Goal: Information Seeking & Learning: Understand process/instructions

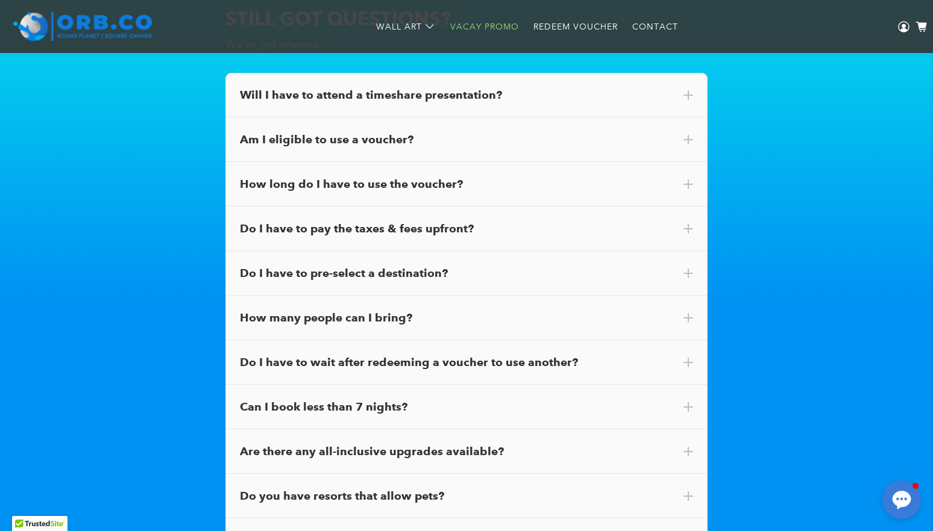
scroll to position [6785, 0]
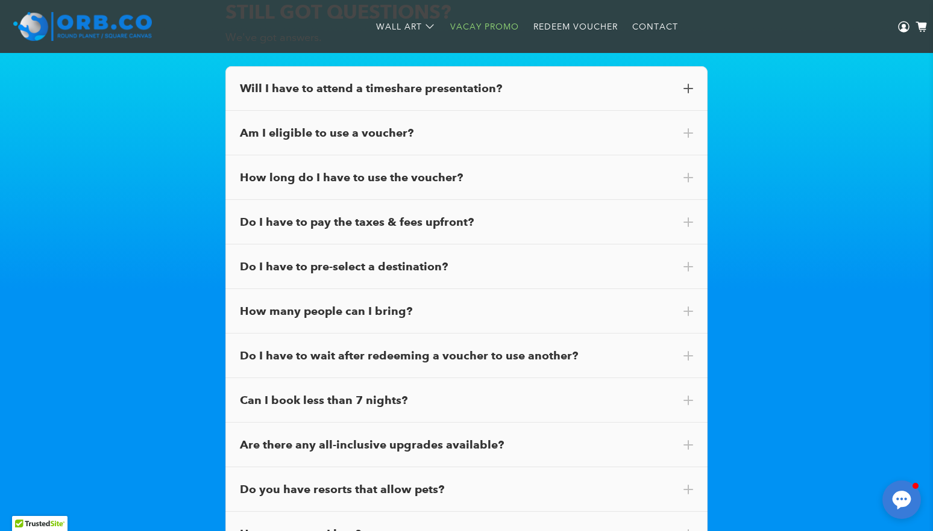
click at [448, 96] on div "Will I have to attend a timeshare presentation?" at bounding box center [466, 89] width 453 height 16
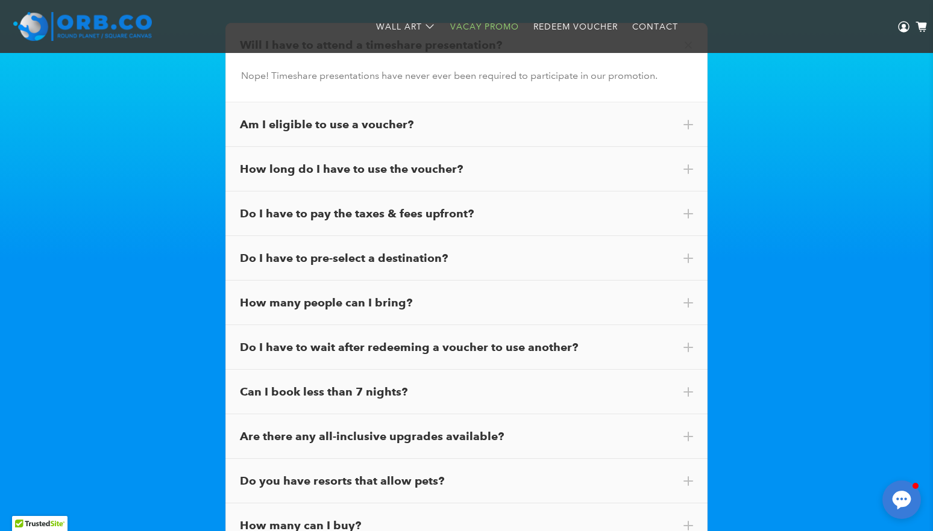
scroll to position [6833, 0]
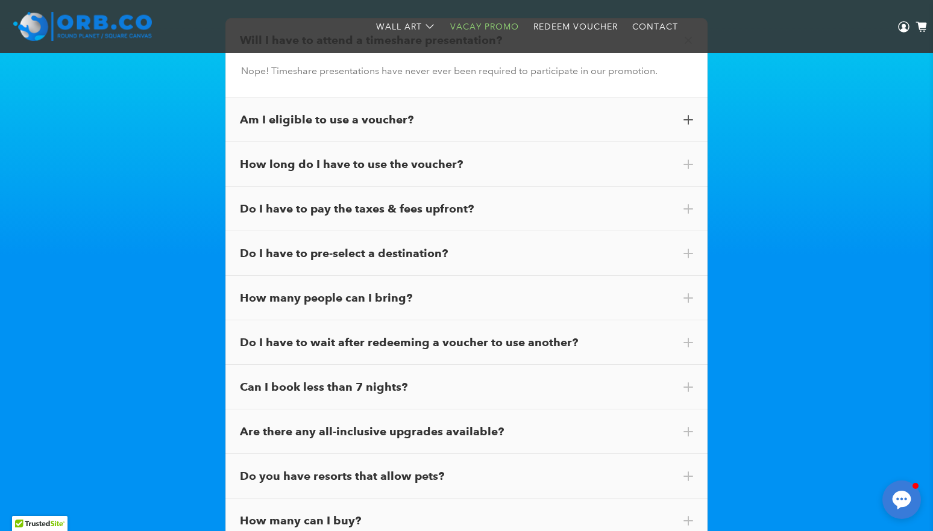
click at [500, 121] on div "Am I eligible to use a voucher?" at bounding box center [466, 120] width 453 height 16
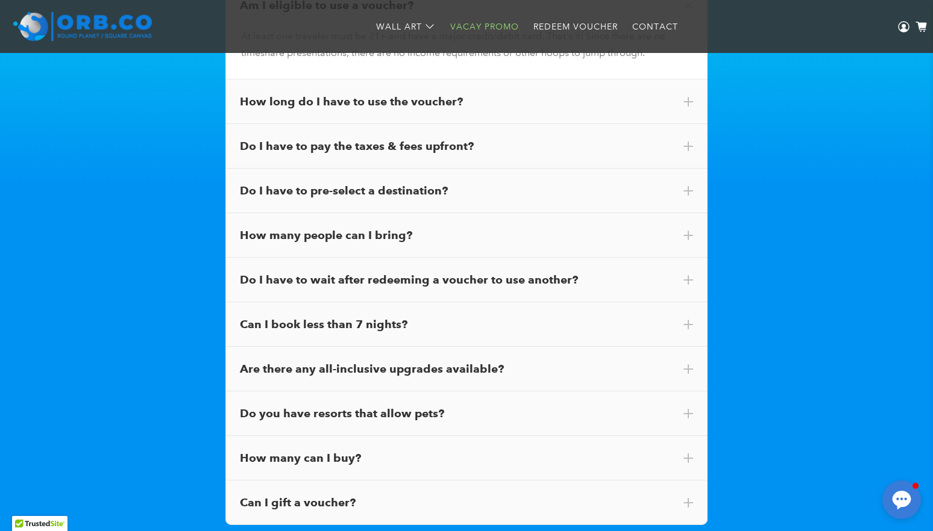
scroll to position [6918, 0]
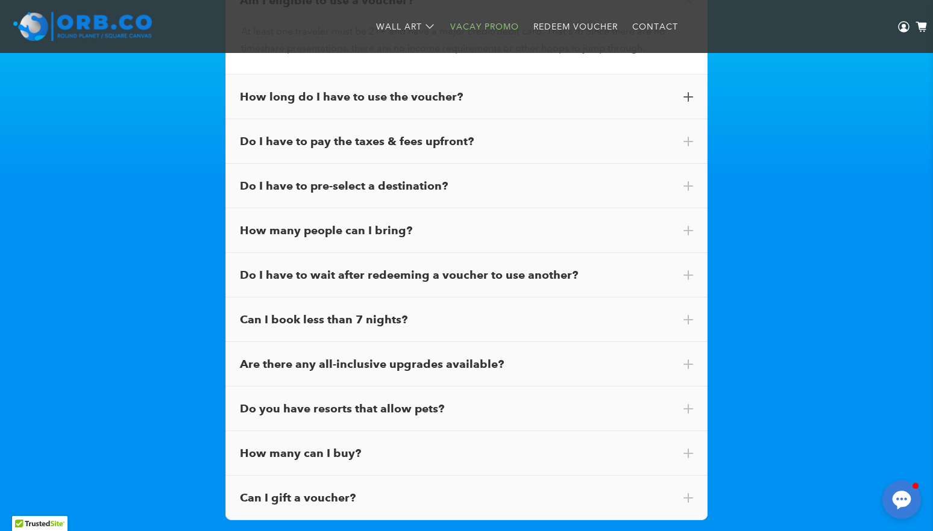
click at [506, 110] on div "How long do I have to use the voucher?" at bounding box center [466, 97] width 482 height 45
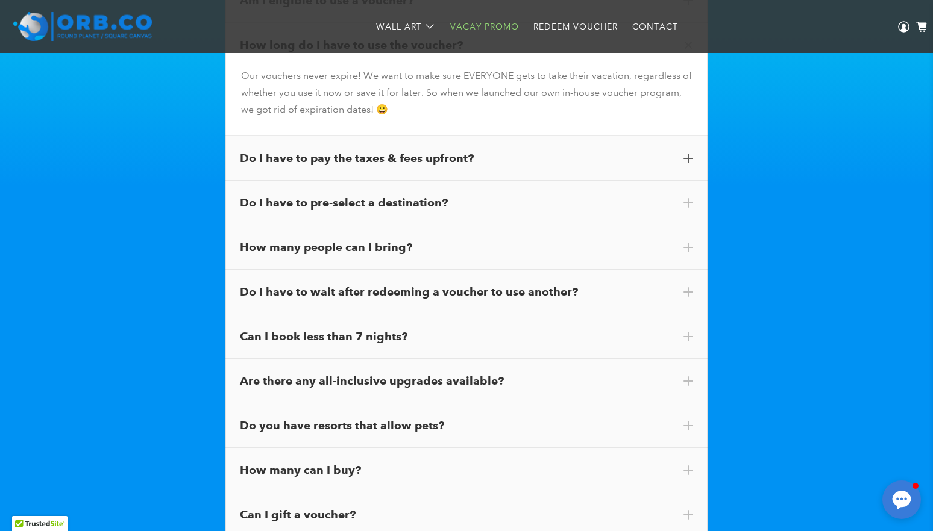
click at [481, 155] on div "Do I have to pay the taxes & fees upfront?" at bounding box center [466, 158] width 482 height 45
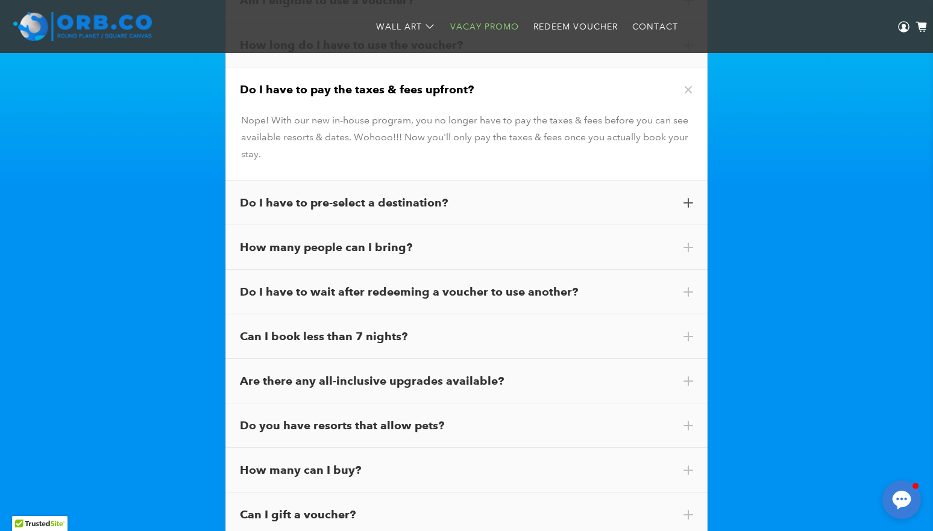
click at [463, 211] on div "Do I have to pre-select a destination?" at bounding box center [466, 203] width 453 height 16
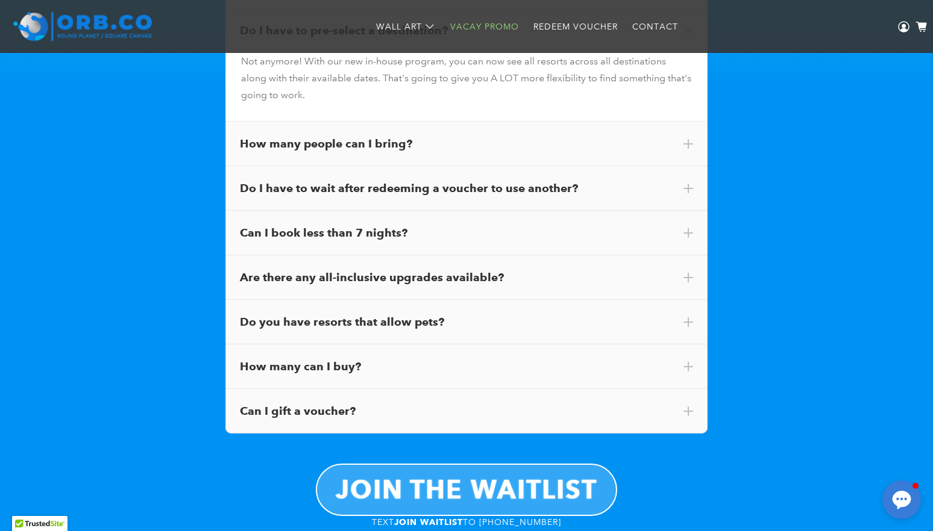
scroll to position [7035, 0]
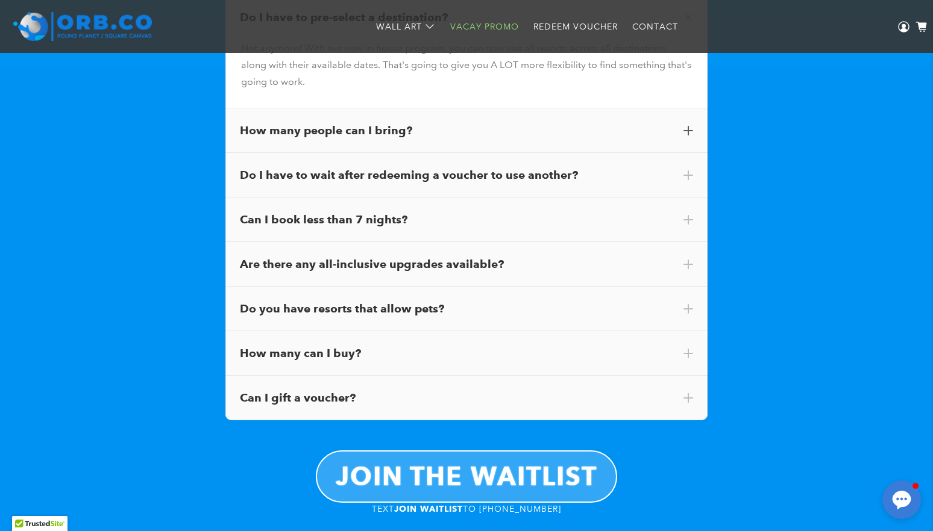
click at [525, 136] on div "How many people can I bring?" at bounding box center [466, 131] width 453 height 16
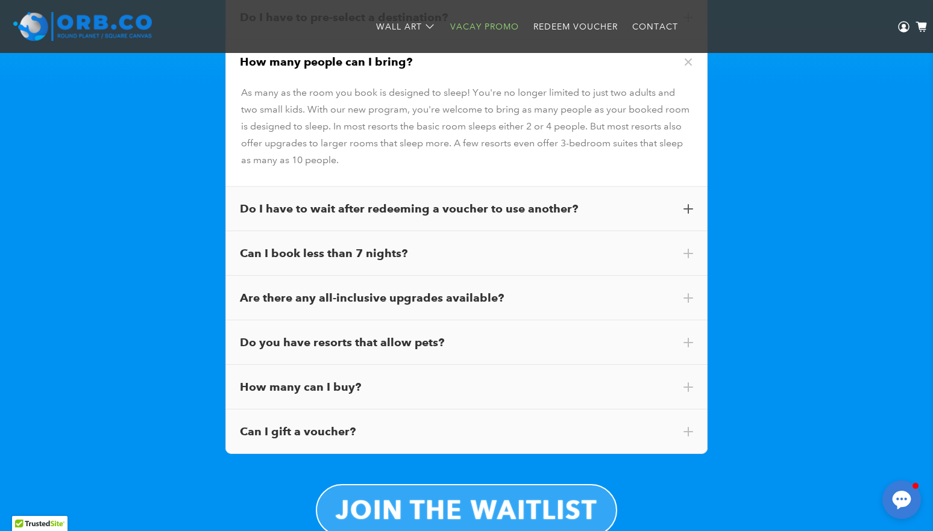
click at [532, 224] on div "Do I have to wait after redeeming a voucher to use another?" at bounding box center [466, 209] width 482 height 45
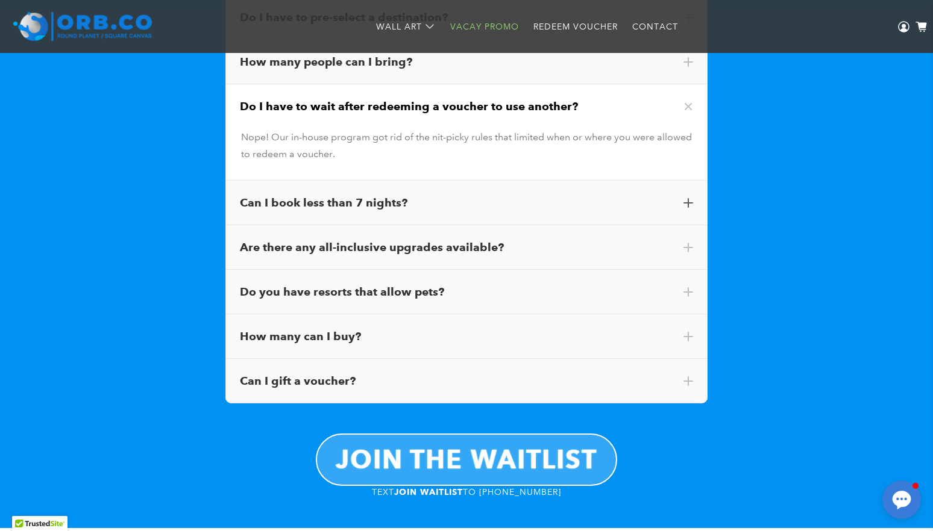
click at [519, 211] on div "Can I book less than 7 nights?" at bounding box center [466, 203] width 453 height 16
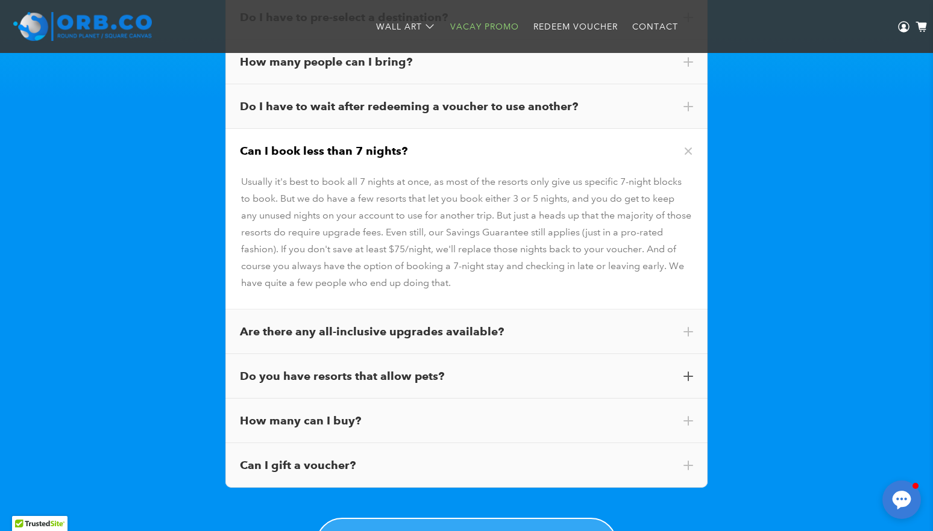
click at [644, 384] on div "Do you have resorts that allow pets?" at bounding box center [466, 377] width 453 height 16
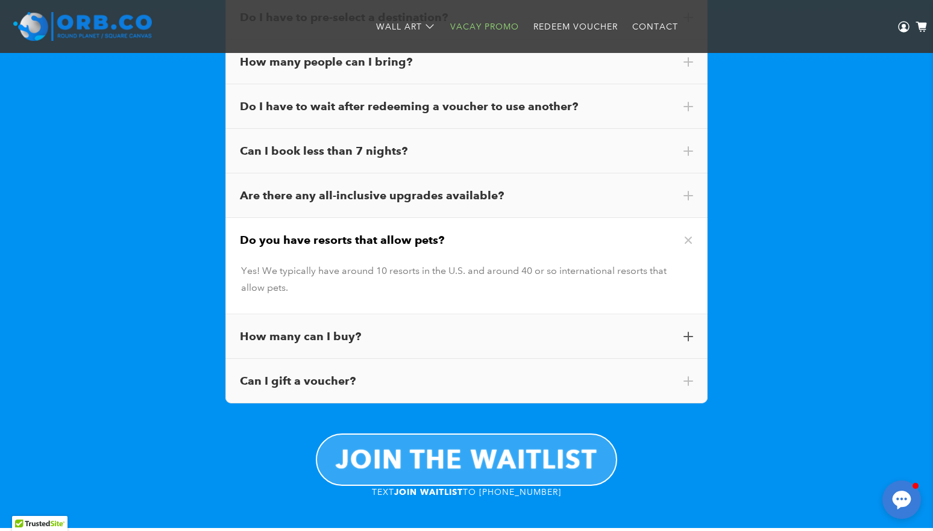
click at [589, 332] on div "How many can I buy?" at bounding box center [466, 337] width 482 height 45
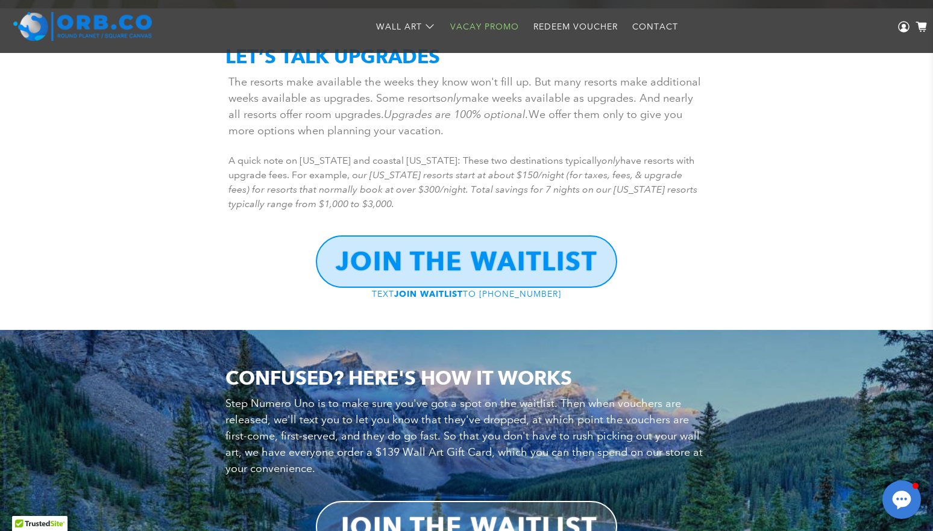
scroll to position [5217, 0]
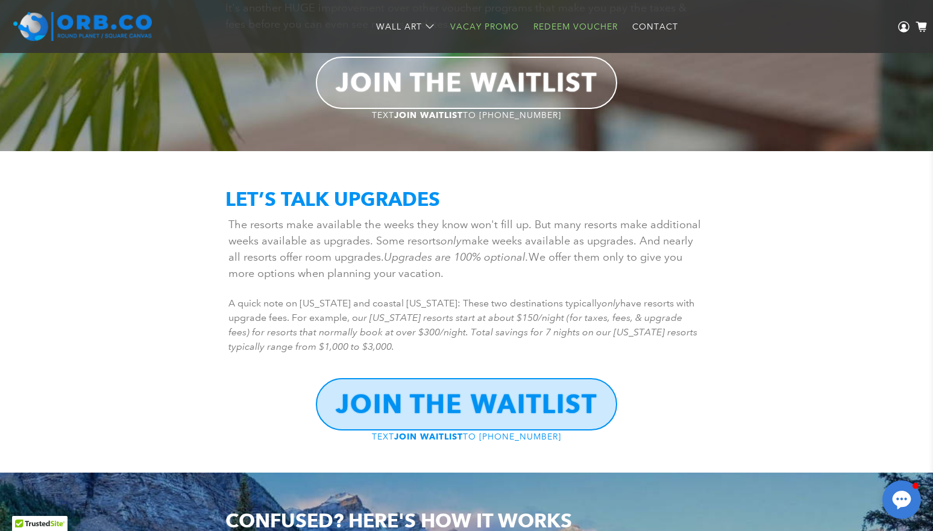
click at [587, 27] on link "Redeem Voucher" at bounding box center [575, 27] width 99 height 32
